Goal: Transaction & Acquisition: Purchase product/service

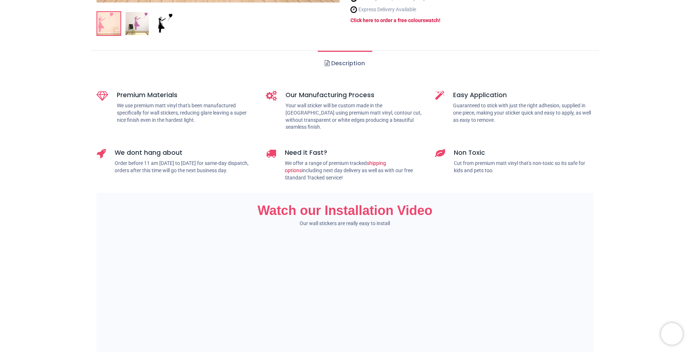
scroll to position [326, 0]
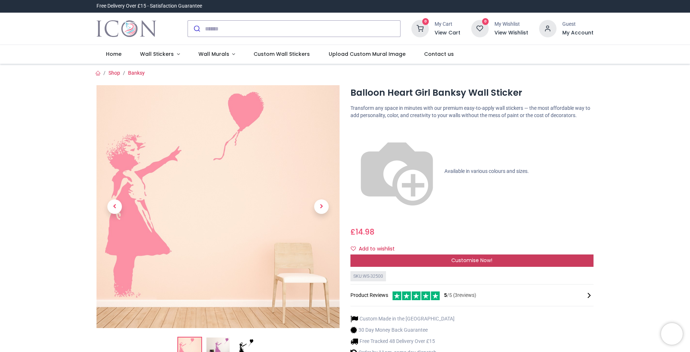
click at [479, 257] on span "Customise Now!" at bounding box center [471, 260] width 41 height 7
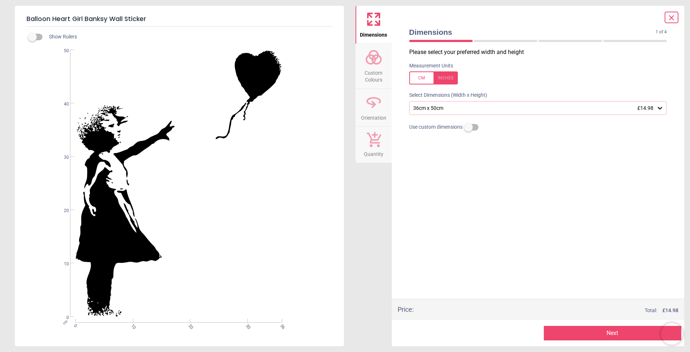
click at [658, 108] on icon at bounding box center [660, 108] width 4 height 3
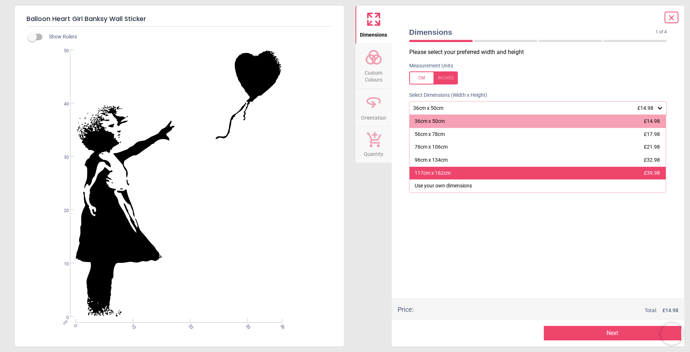
click at [436, 175] on div "117cm x 162cm" at bounding box center [433, 173] width 36 height 7
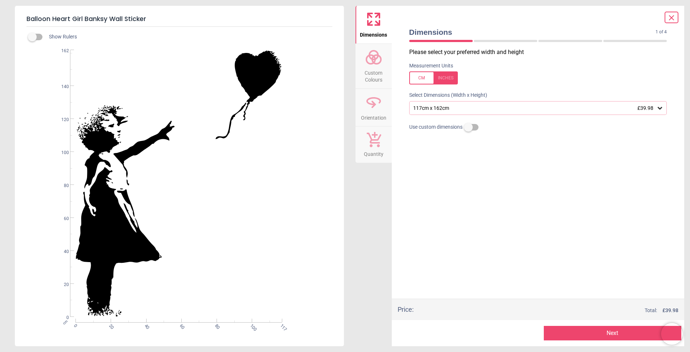
click at [374, 105] on icon at bounding box center [373, 104] width 5 height 7
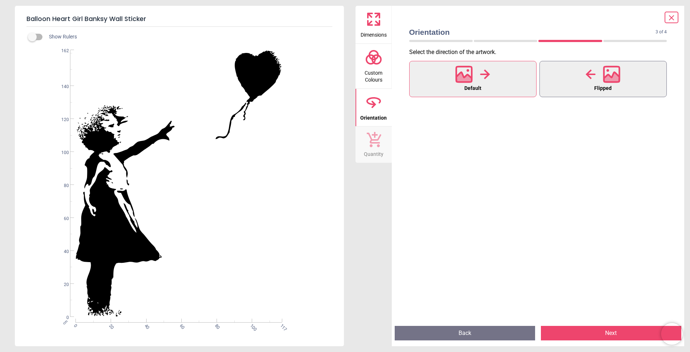
click at [596, 78] on div at bounding box center [602, 74] width 35 height 19
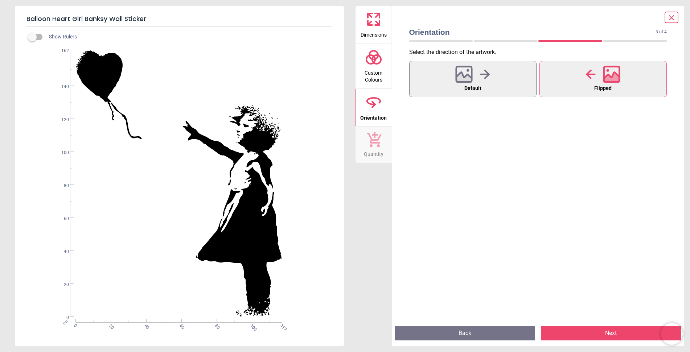
click at [375, 66] on span "Custom Colours" at bounding box center [373, 75] width 35 height 18
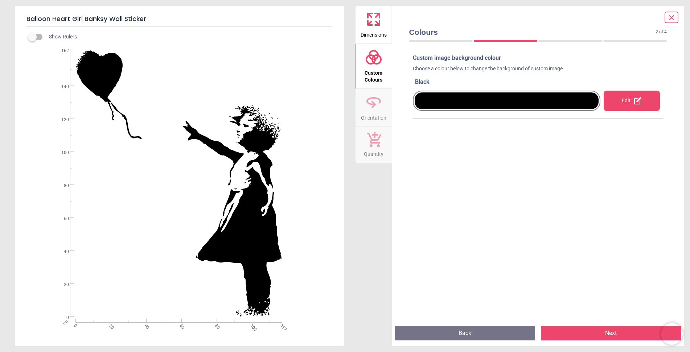
click at [631, 107] on div "Edit" at bounding box center [632, 101] width 56 height 20
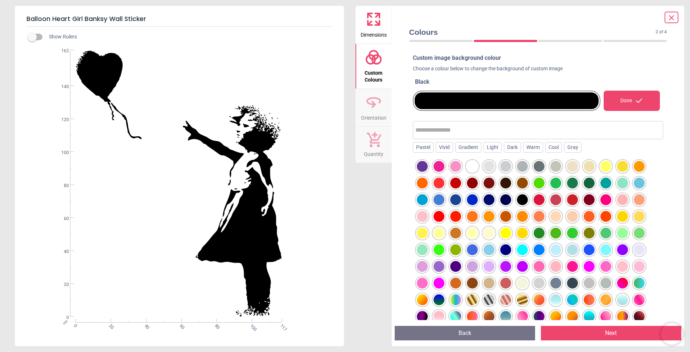
click at [428, 167] on div at bounding box center [422, 166] width 11 height 11
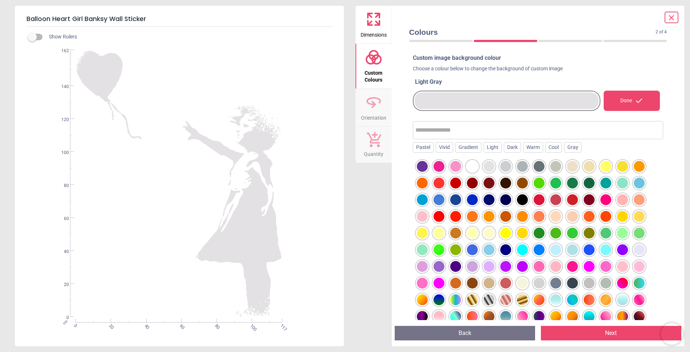
click at [428, 166] on div at bounding box center [422, 166] width 11 height 11
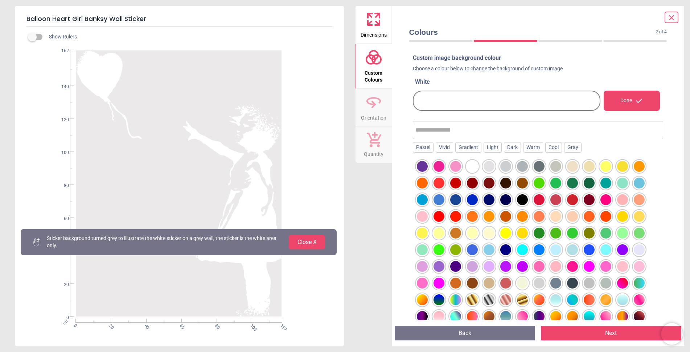
click at [318, 243] on button "Close X" at bounding box center [307, 242] width 36 height 15
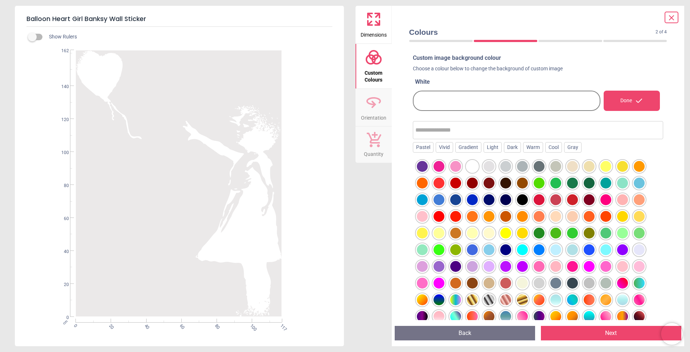
click at [428, 166] on div at bounding box center [422, 166] width 11 height 11
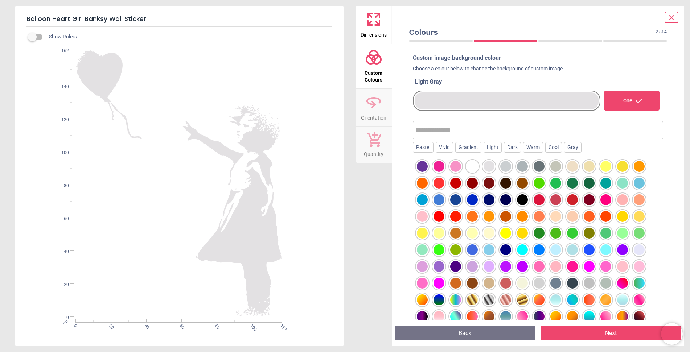
click at [428, 168] on div at bounding box center [422, 166] width 11 height 11
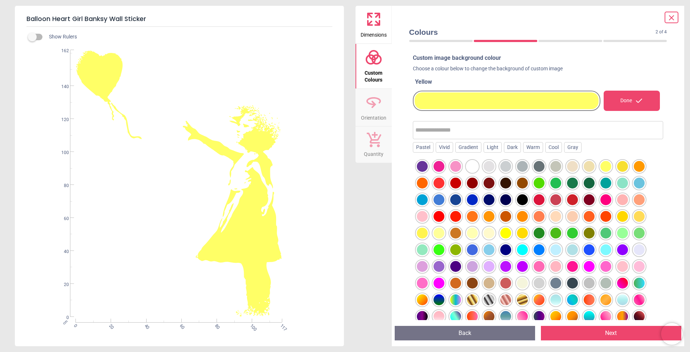
click at [428, 172] on div at bounding box center [422, 166] width 11 height 11
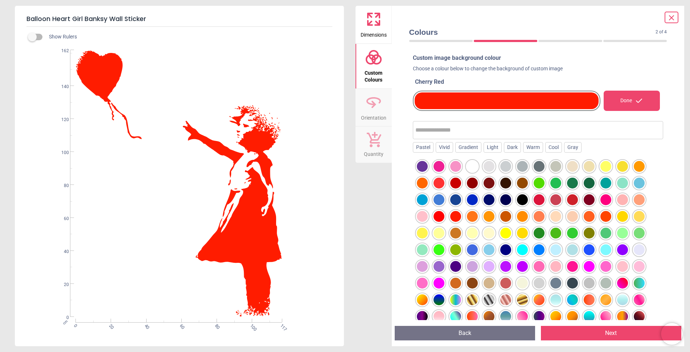
click at [428, 167] on div at bounding box center [422, 166] width 11 height 11
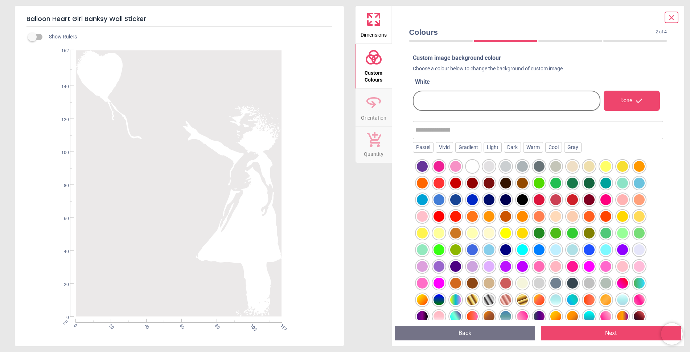
click at [428, 167] on div at bounding box center [422, 166] width 11 height 11
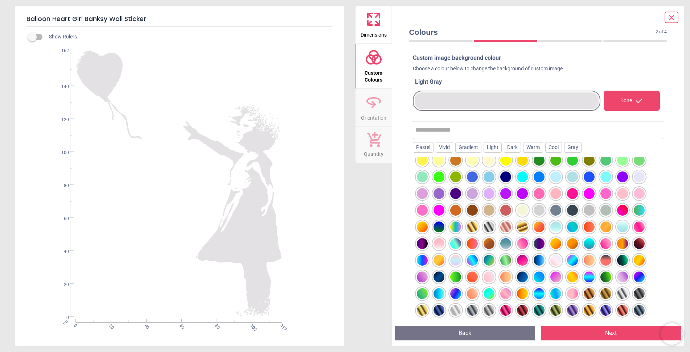
scroll to position [78, 0]
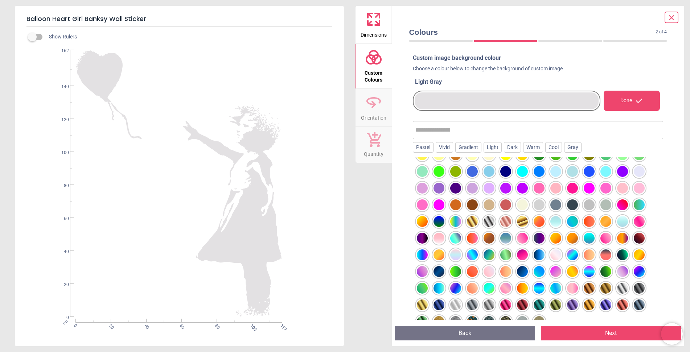
click at [428, 94] on div at bounding box center [422, 88] width 11 height 11
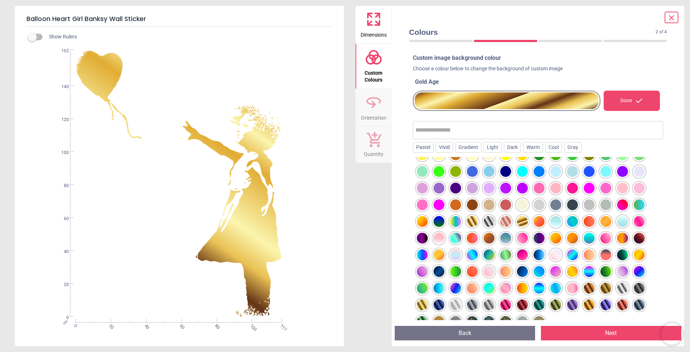
click at [428, 94] on div at bounding box center [422, 88] width 11 height 11
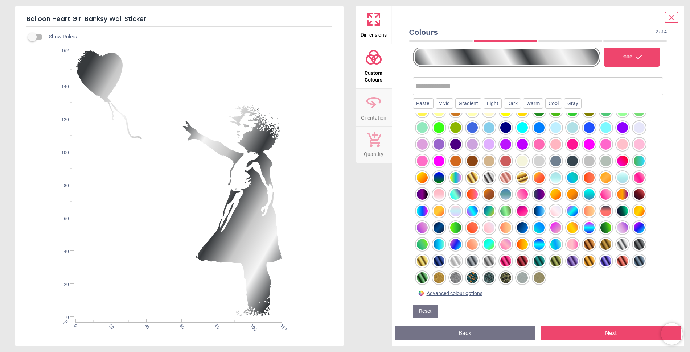
scroll to position [51, 0]
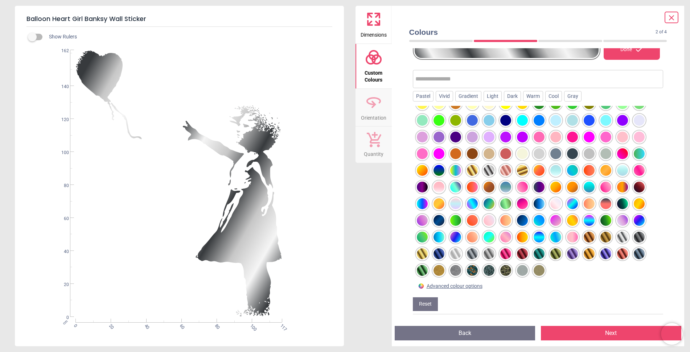
click at [428, 42] on div at bounding box center [422, 37] width 11 height 11
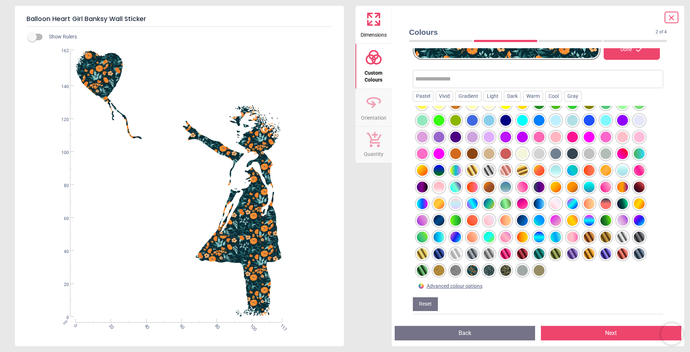
click at [424, 42] on div at bounding box center [422, 37] width 11 height 11
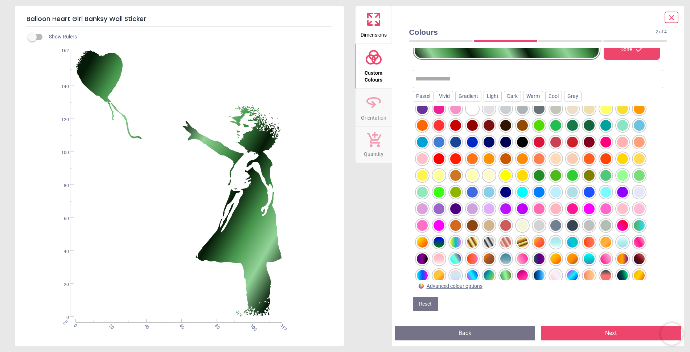
scroll to position [0, 0]
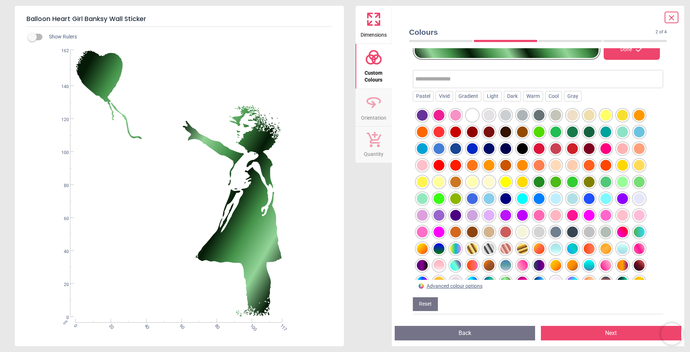
click at [428, 117] on div at bounding box center [422, 115] width 11 height 11
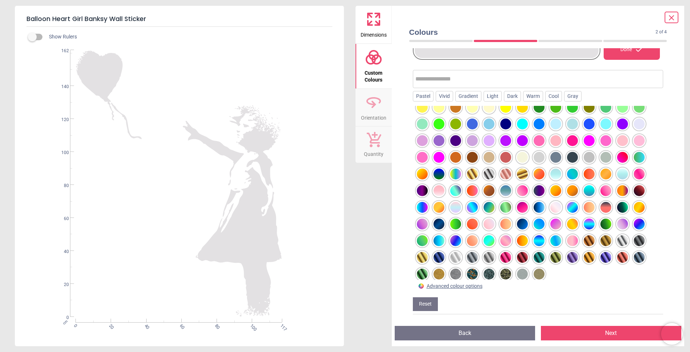
scroll to position [78, 0]
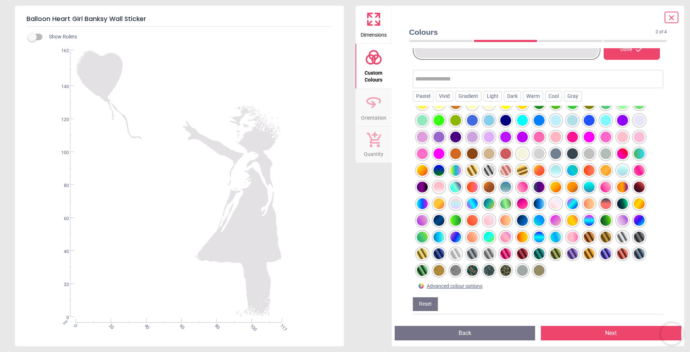
click at [626, 53] on div "Done" at bounding box center [632, 50] width 56 height 20
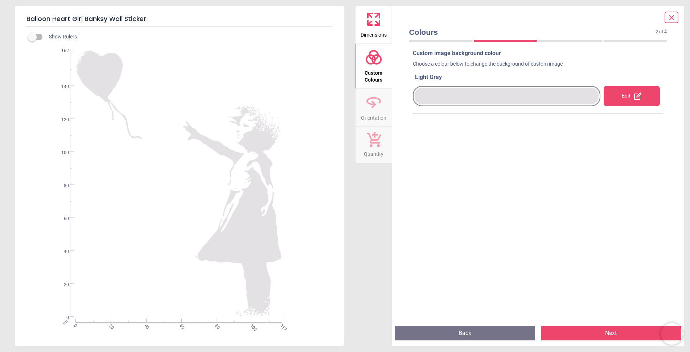
click at [374, 109] on icon at bounding box center [373, 102] width 17 height 17
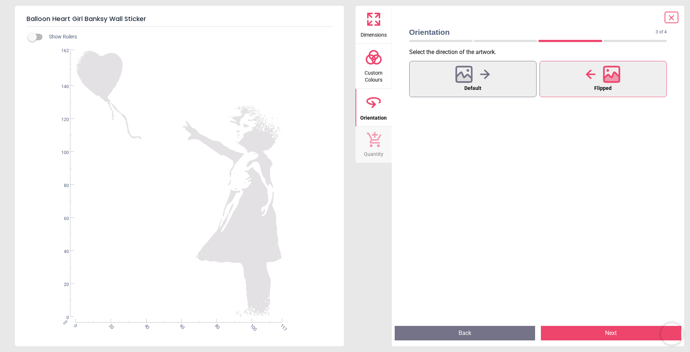
click at [378, 75] on span "Custom Colours" at bounding box center [373, 75] width 35 height 18
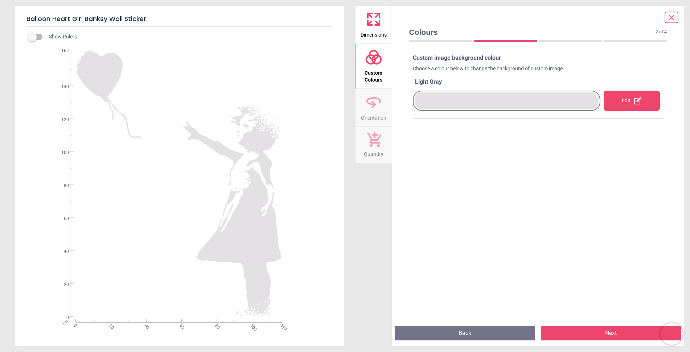
click at [379, 31] on span "Dimensions" at bounding box center [374, 33] width 26 height 11
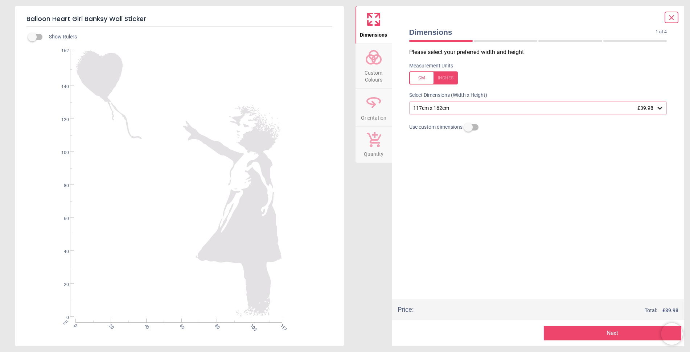
click at [662, 108] on icon at bounding box center [659, 107] width 7 height 7
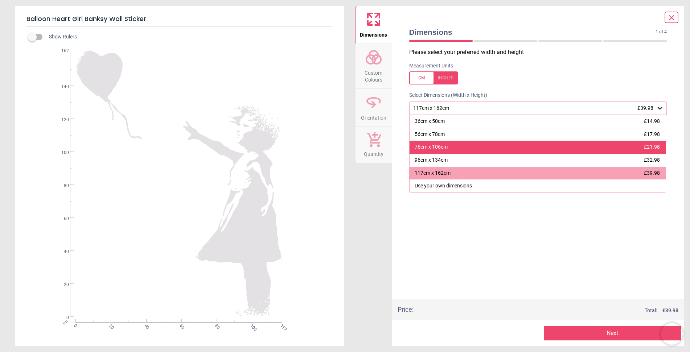
click at [441, 151] on div "76cm x 106cm" at bounding box center [431, 147] width 33 height 7
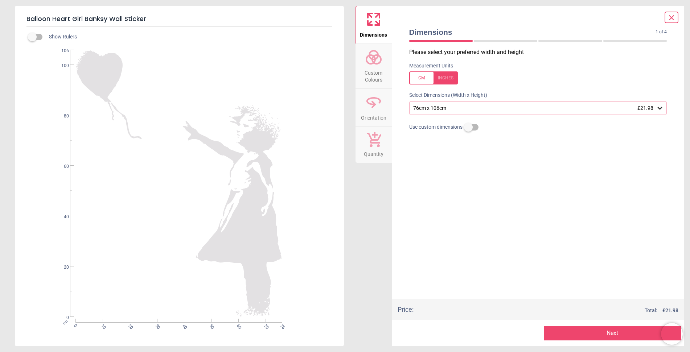
click at [661, 109] on icon at bounding box center [660, 108] width 4 height 3
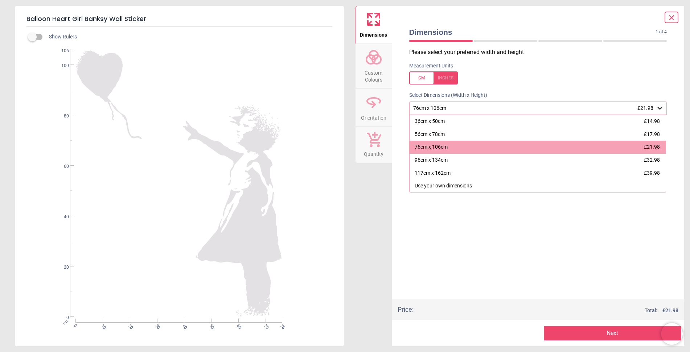
click at [661, 109] on icon at bounding box center [660, 108] width 4 height 3
